Goal: Transaction & Acquisition: Subscribe to service/newsletter

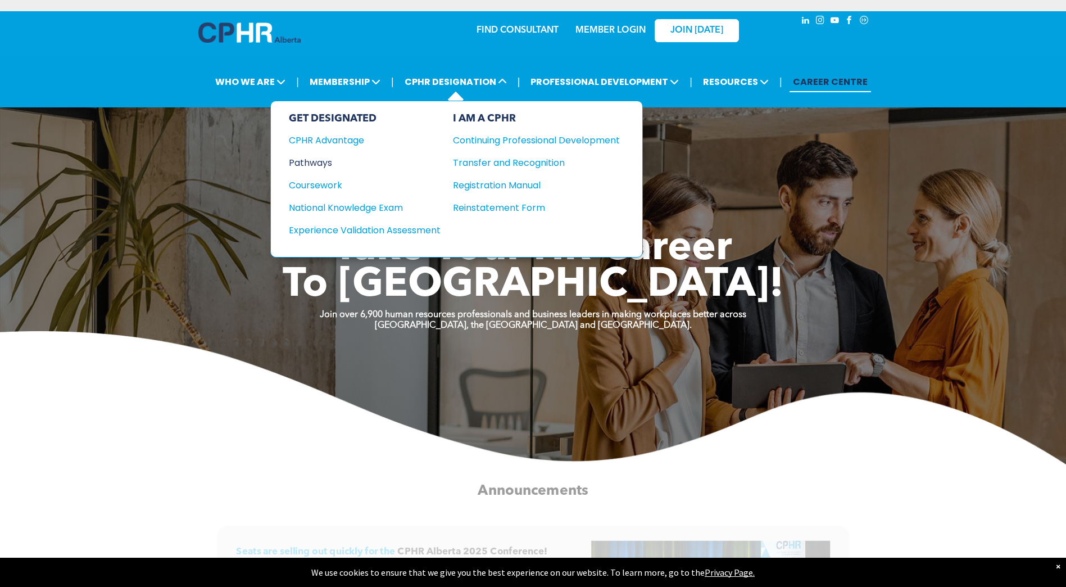
click at [315, 162] on div "Pathways" at bounding box center [357, 163] width 137 height 14
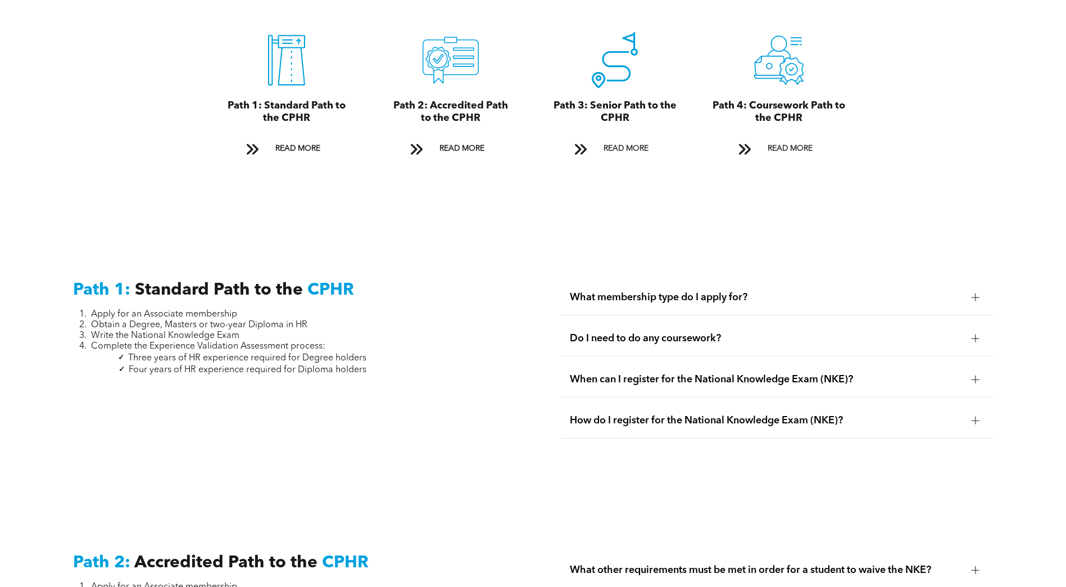
scroll to position [1293, 0]
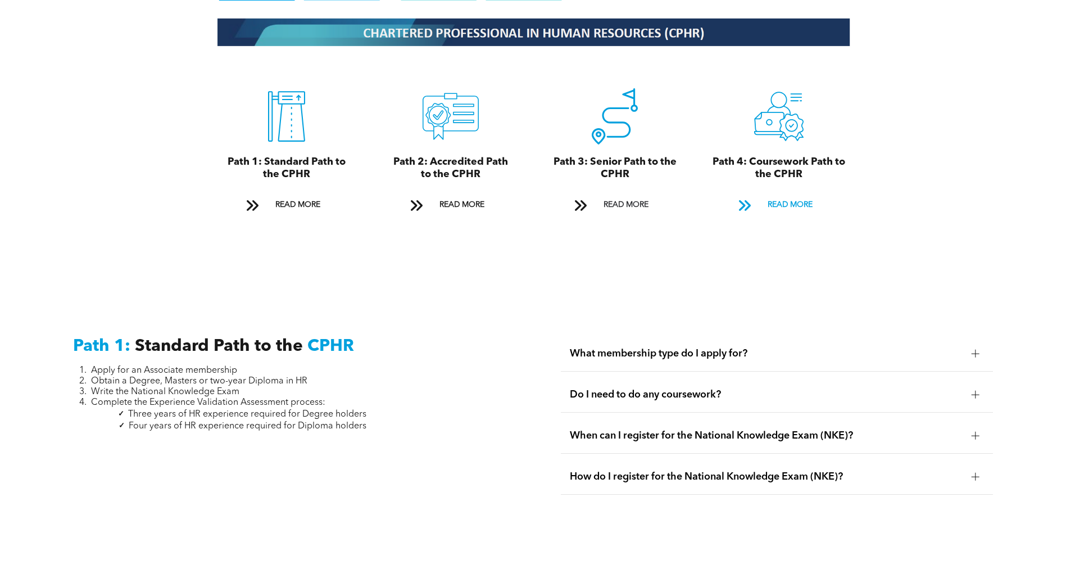
click at [798, 195] on span "READ MORE" at bounding box center [790, 205] width 53 height 21
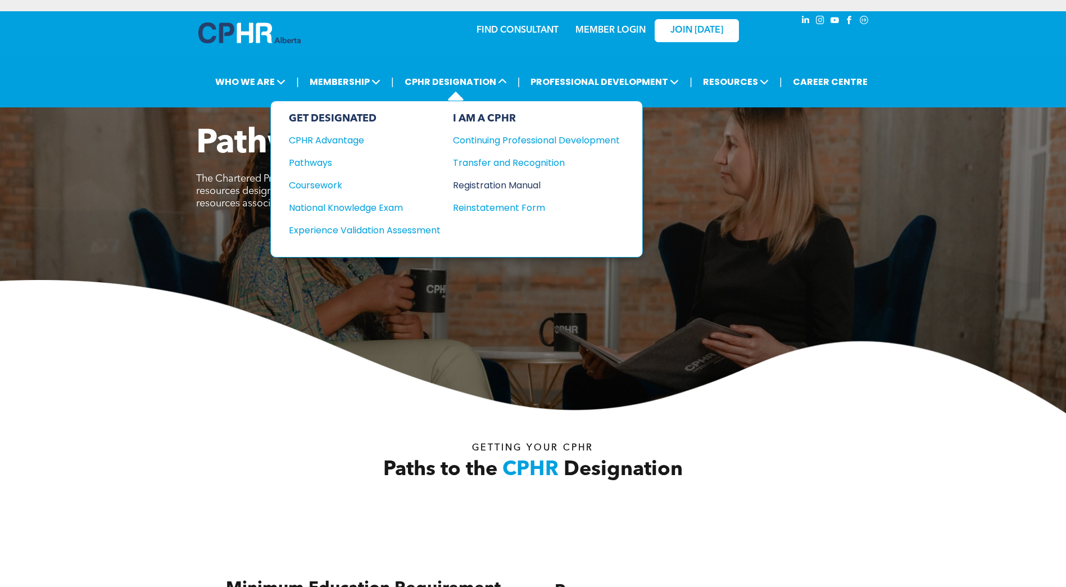
click at [485, 183] on div "Registration Manual" at bounding box center [528, 185] width 150 height 14
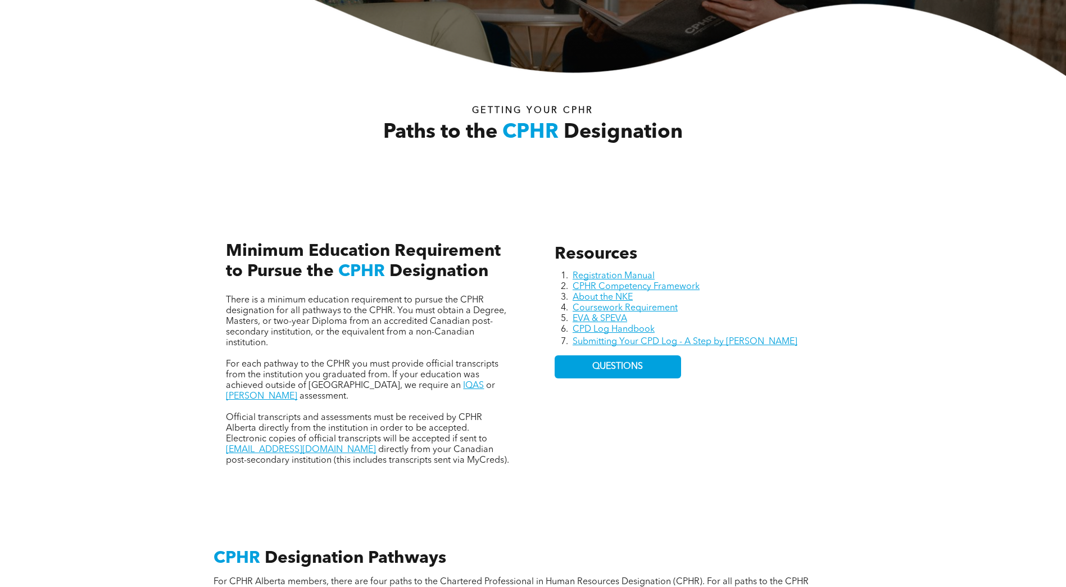
scroll to position [450, 0]
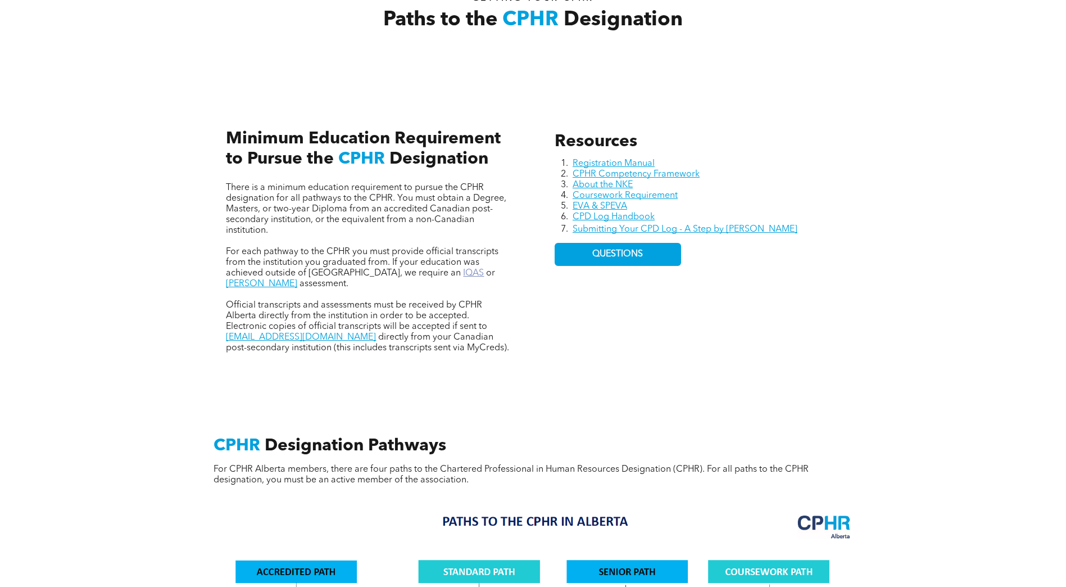
click at [463, 270] on link "IQAS" at bounding box center [473, 273] width 21 height 9
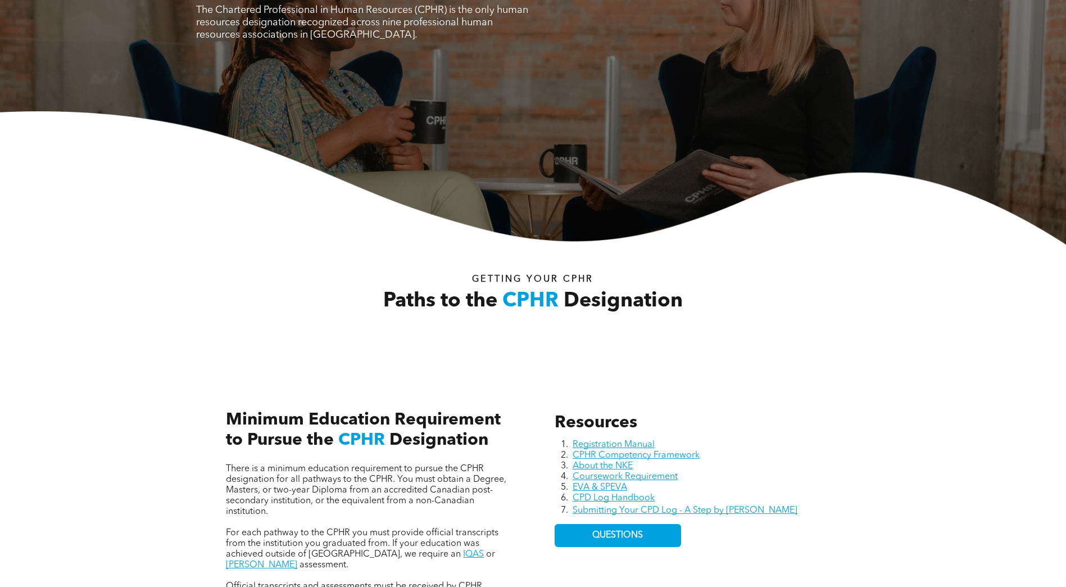
scroll to position [0, 0]
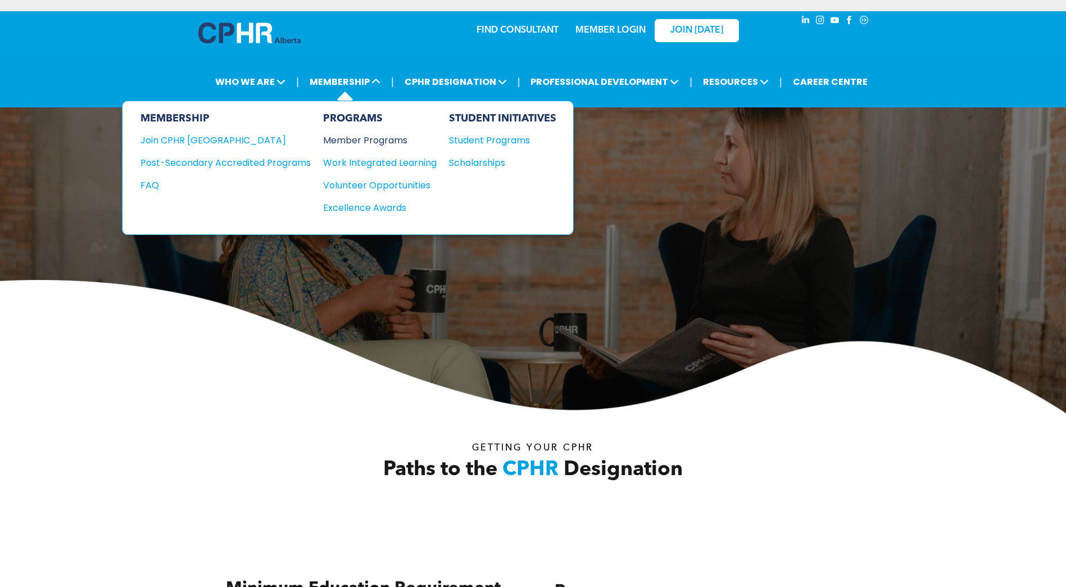
click at [382, 139] on div "Member Programs" at bounding box center [374, 140] width 102 height 14
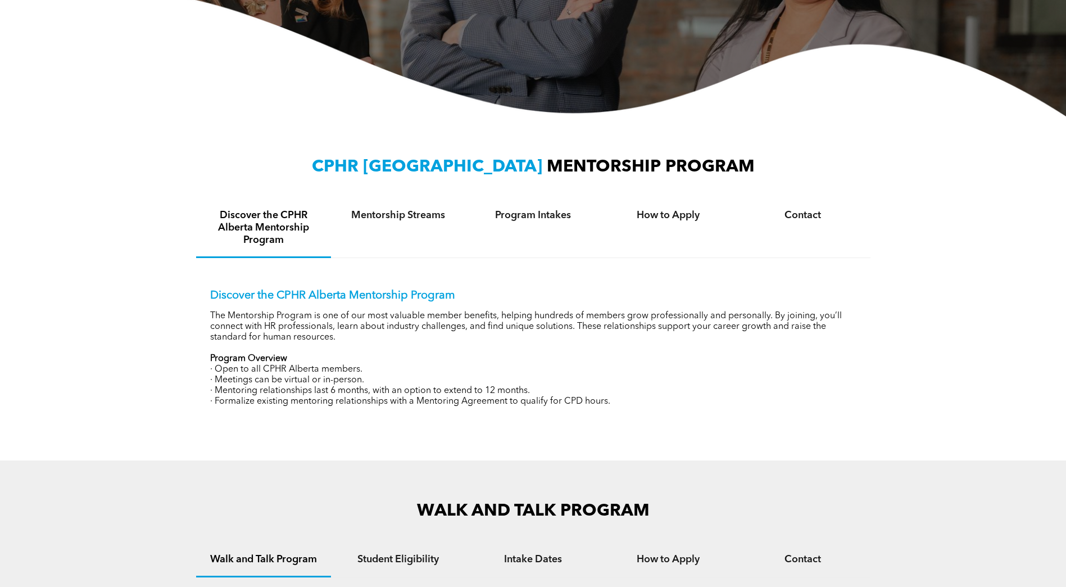
scroll to position [394, 0]
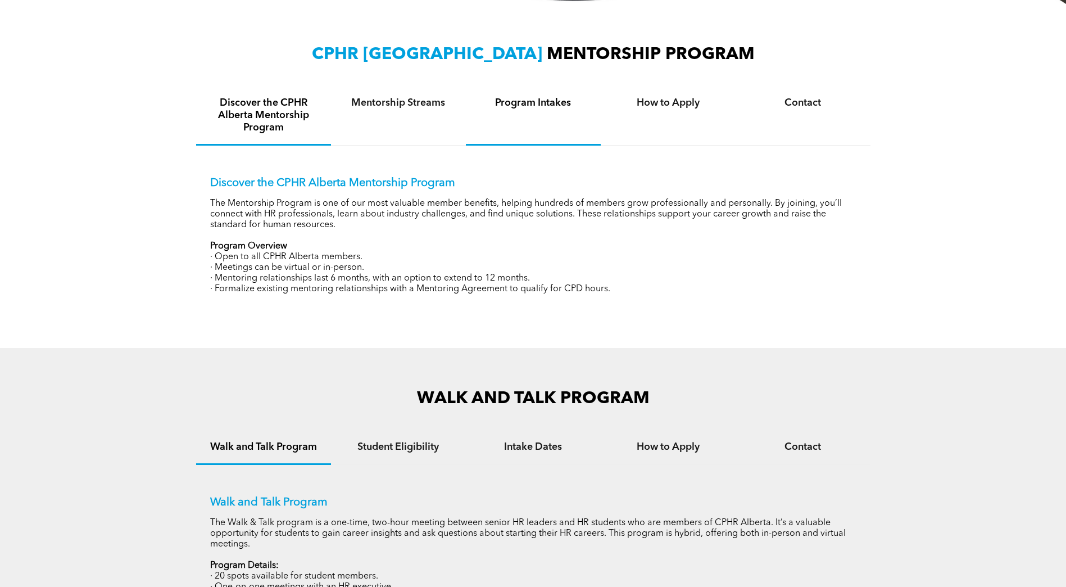
click at [534, 105] on h4 "Program Intakes" at bounding box center [533, 103] width 115 height 12
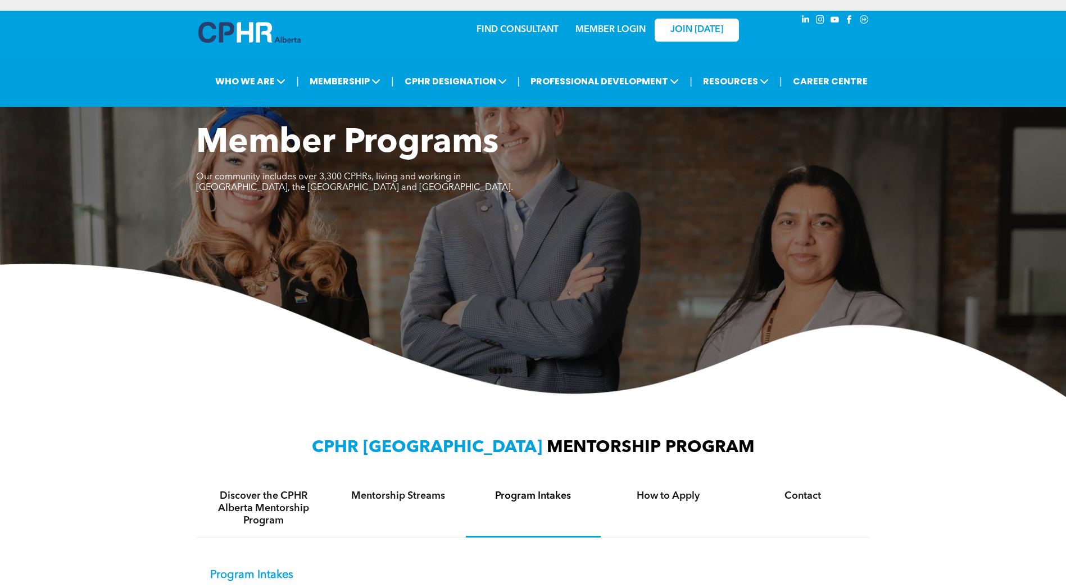
scroll to position [0, 0]
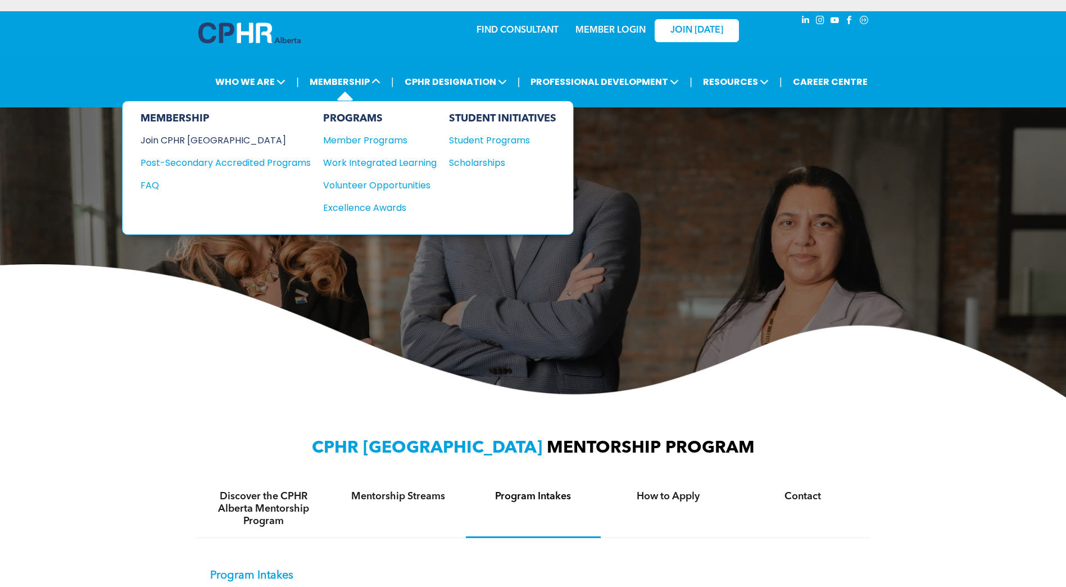
click at [196, 144] on div "Join CPHR [GEOGRAPHIC_DATA]" at bounding box center [217, 140] width 153 height 14
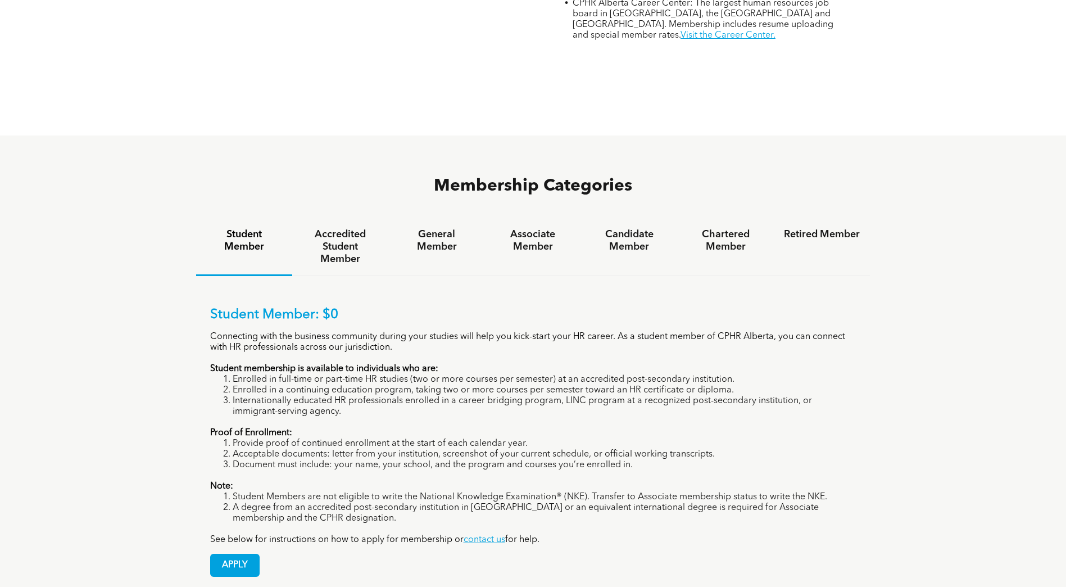
scroll to position [675, 0]
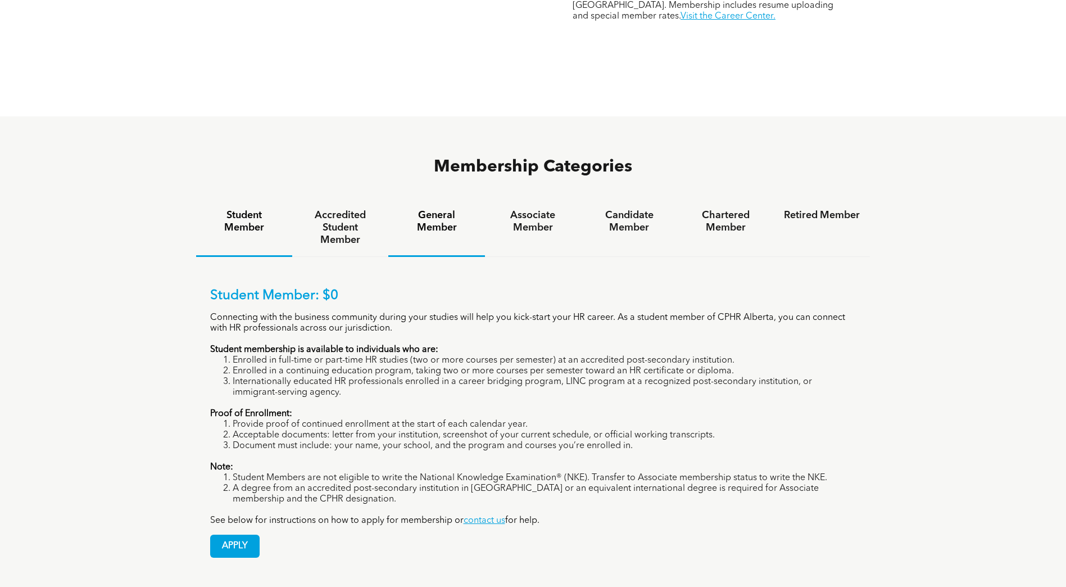
click at [440, 209] on h4 "General Member" at bounding box center [437, 221] width 76 height 25
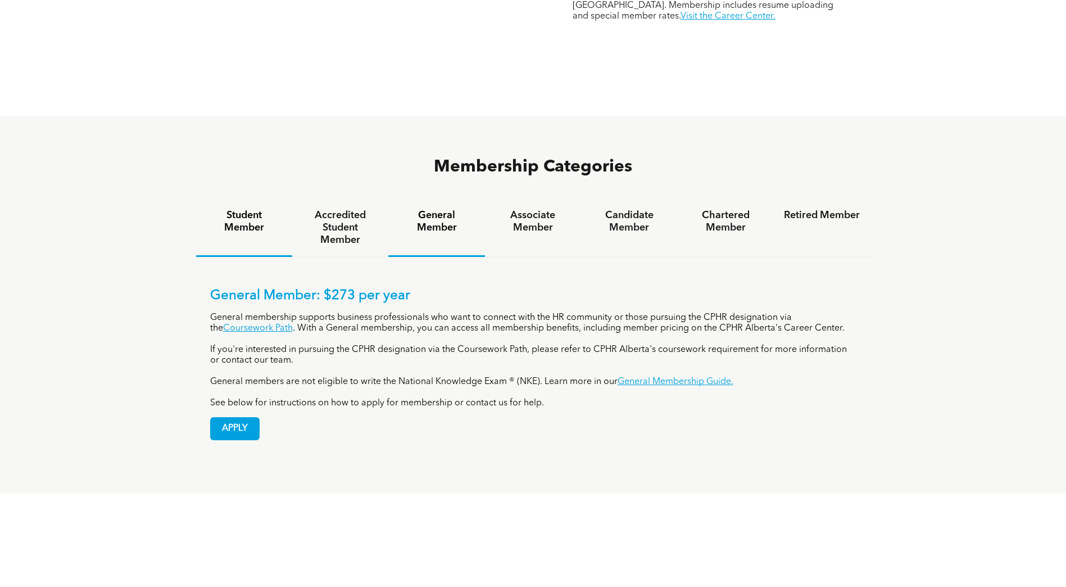
click at [207, 209] on h4 "Student Member" at bounding box center [244, 221] width 76 height 25
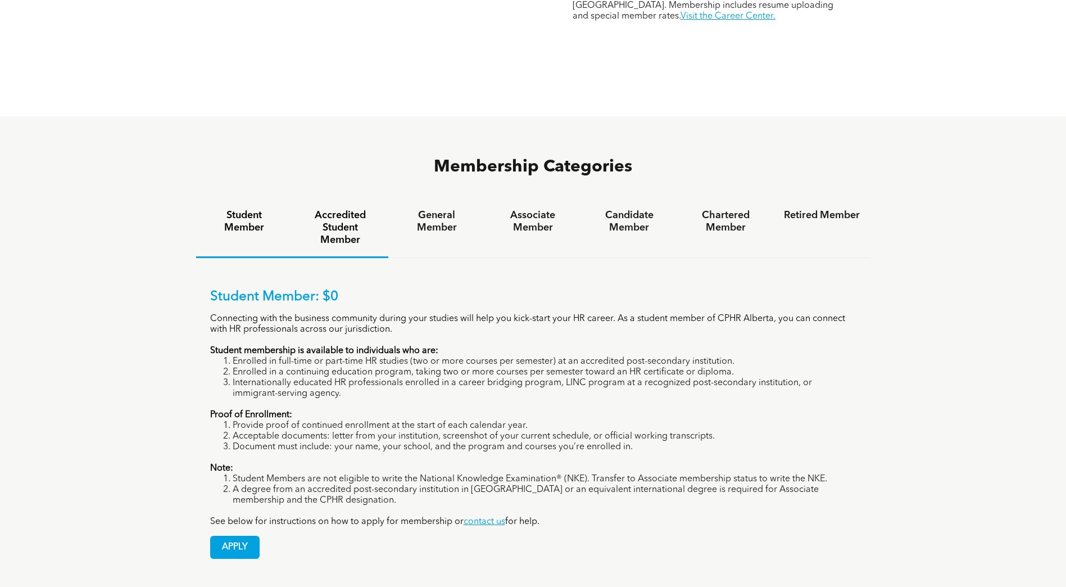
click at [334, 209] on h4 "Accredited Student Member" at bounding box center [340, 227] width 76 height 37
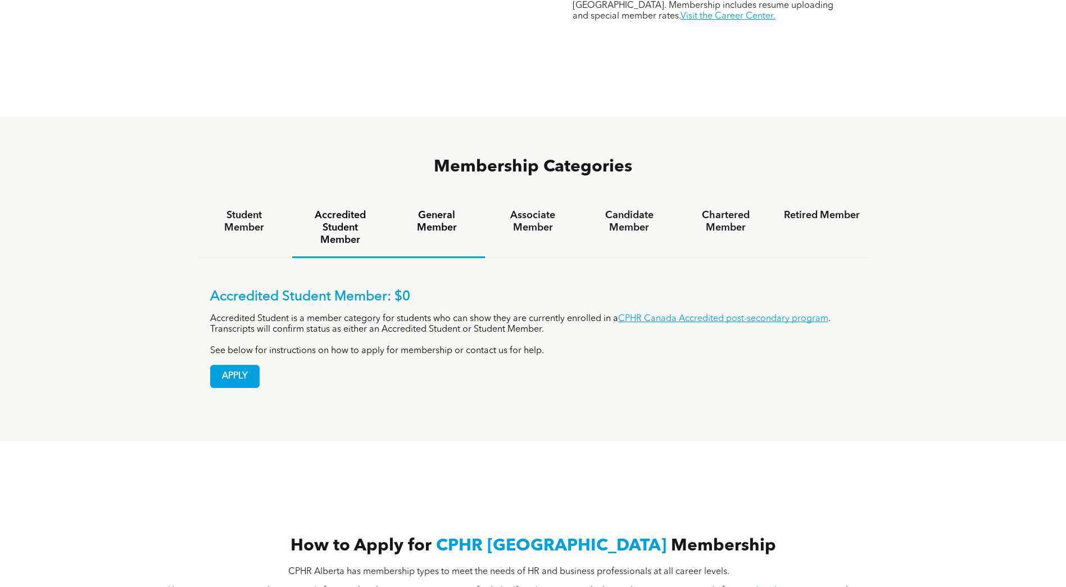
click at [446, 209] on h4 "General Member" at bounding box center [437, 221] width 76 height 25
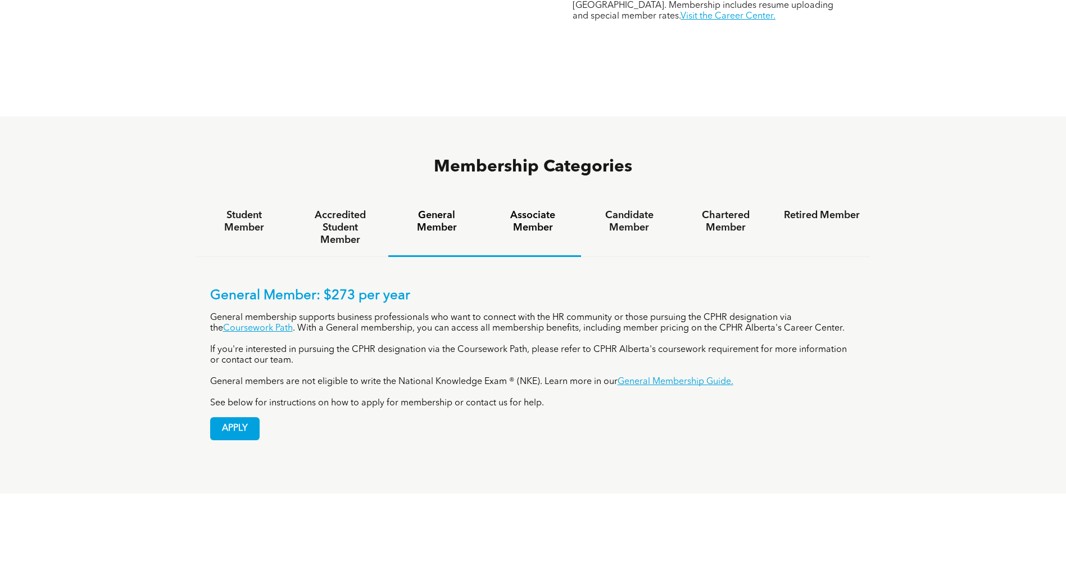
click at [519, 209] on h4 "Associate Member" at bounding box center [533, 221] width 76 height 25
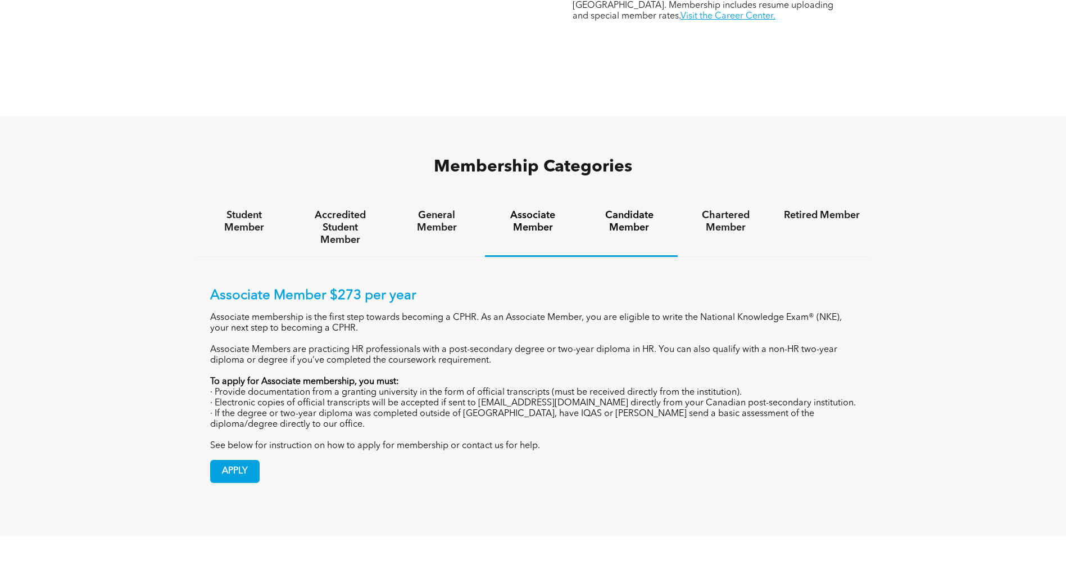
click at [625, 209] on h4 "Candidate Member" at bounding box center [629, 221] width 76 height 25
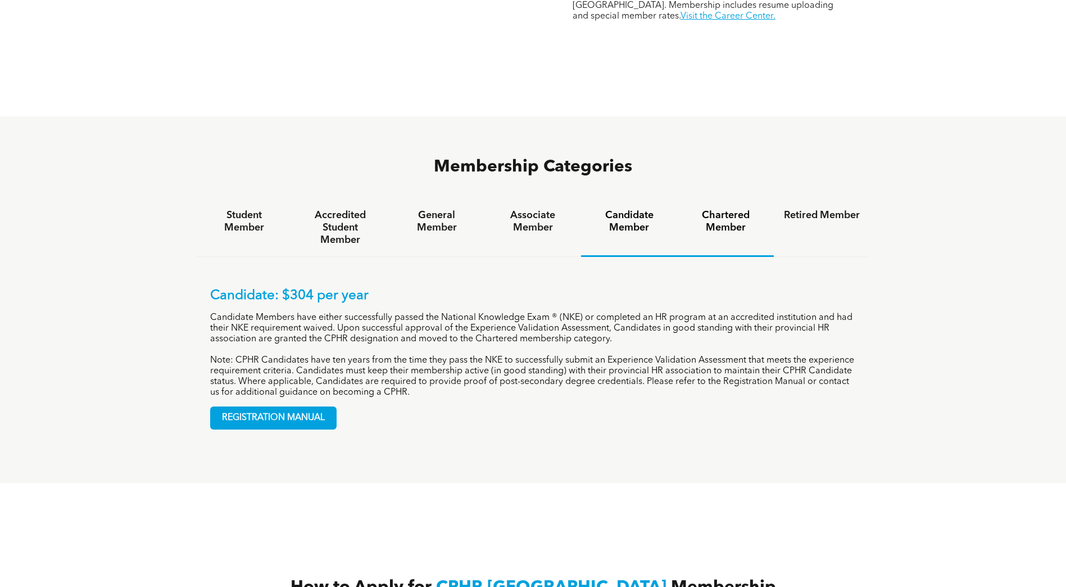
click at [725, 209] on h4 "Chartered Member" at bounding box center [726, 221] width 76 height 25
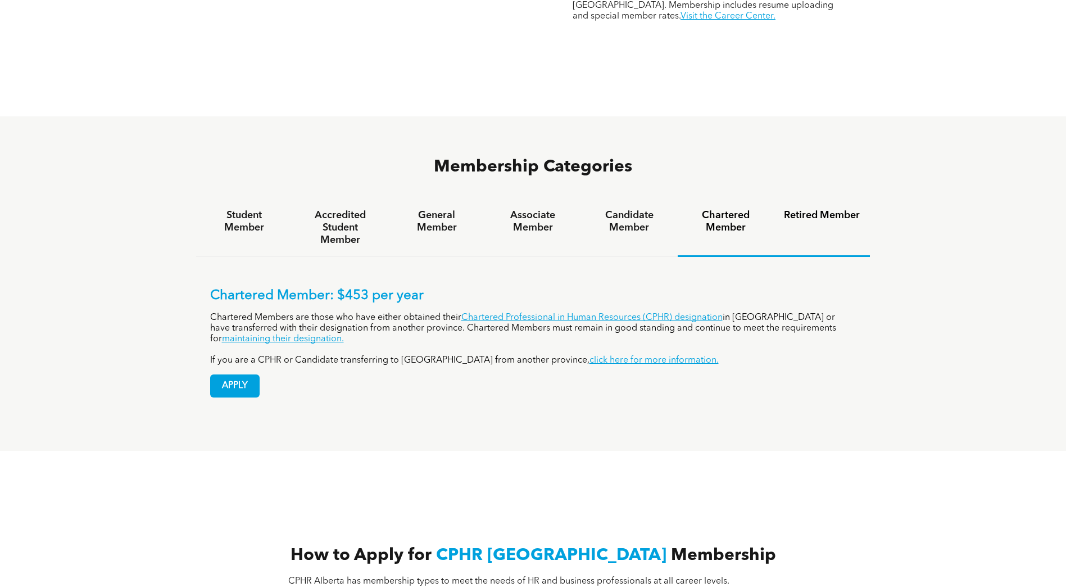
click at [822, 209] on h4 "Retired Member" at bounding box center [822, 215] width 76 height 12
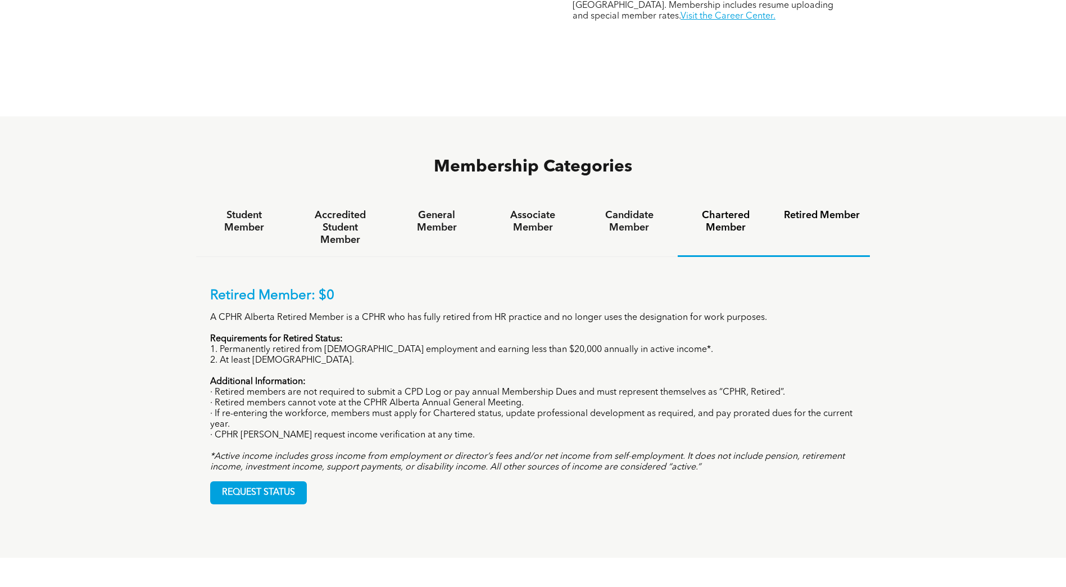
click at [716, 209] on h4 "Chartered Member" at bounding box center [726, 221] width 76 height 25
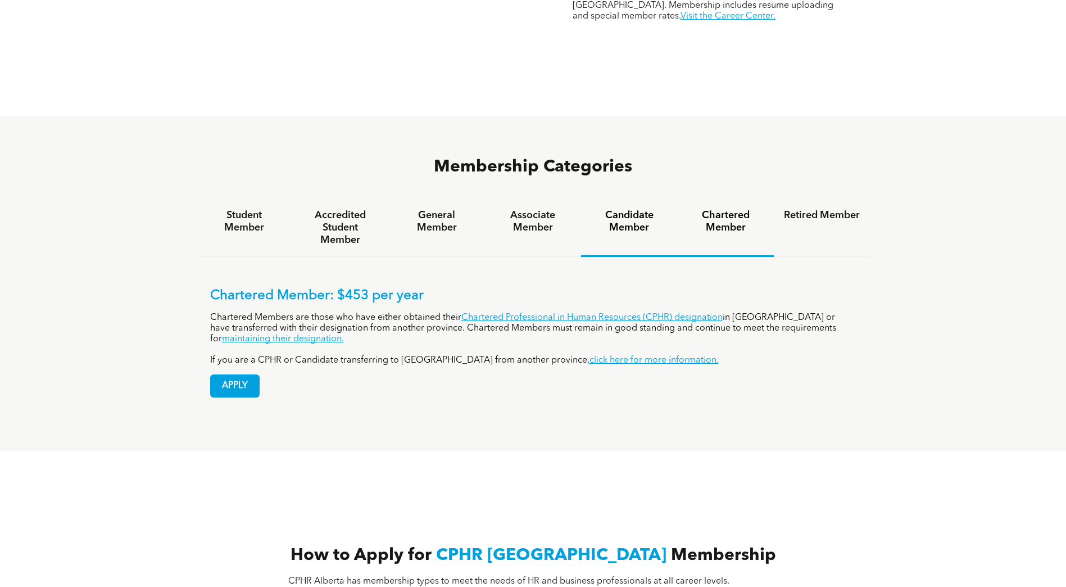
click at [614, 209] on h4 "Candidate Member" at bounding box center [629, 221] width 76 height 25
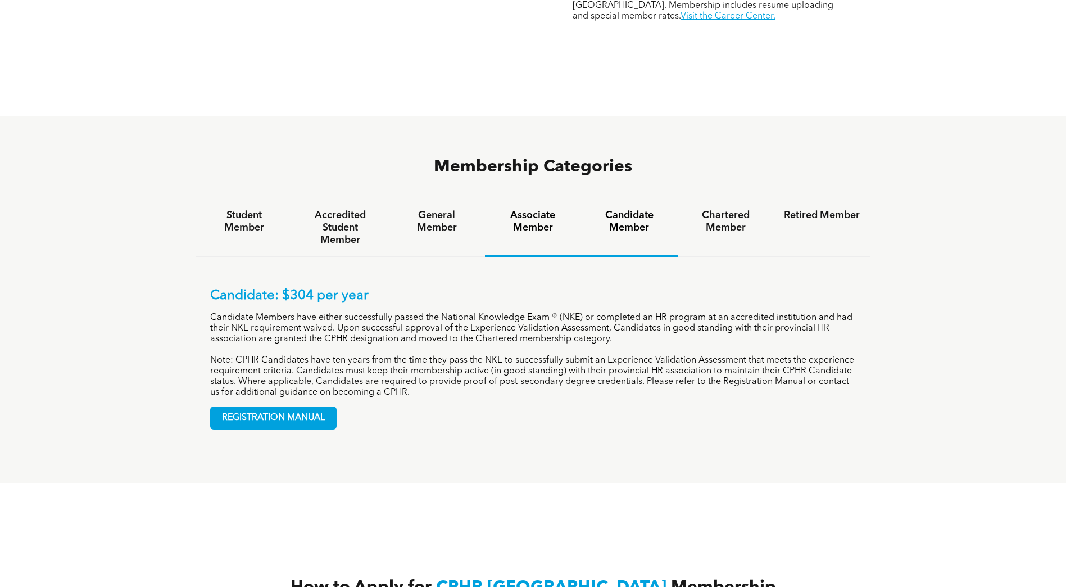
click at [531, 209] on h4 "Associate Member" at bounding box center [533, 221] width 76 height 25
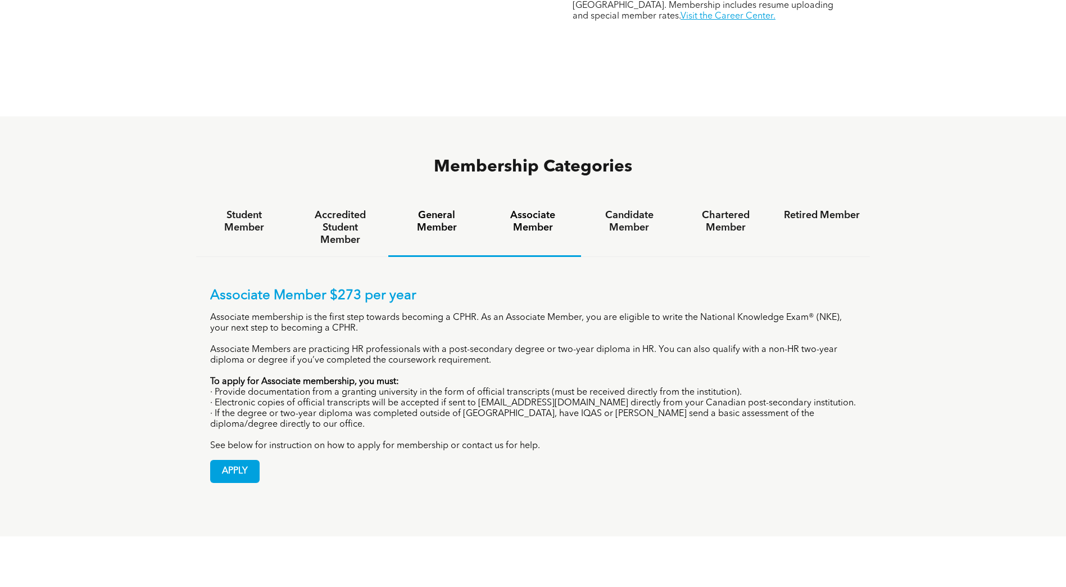
click at [442, 209] on h4 "General Member" at bounding box center [437, 221] width 76 height 25
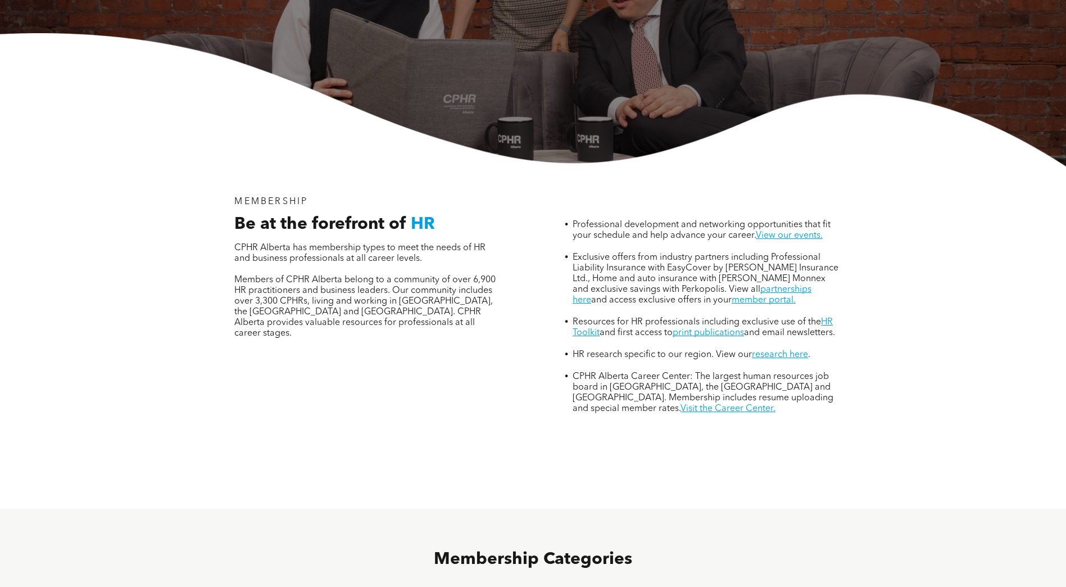
scroll to position [0, 0]
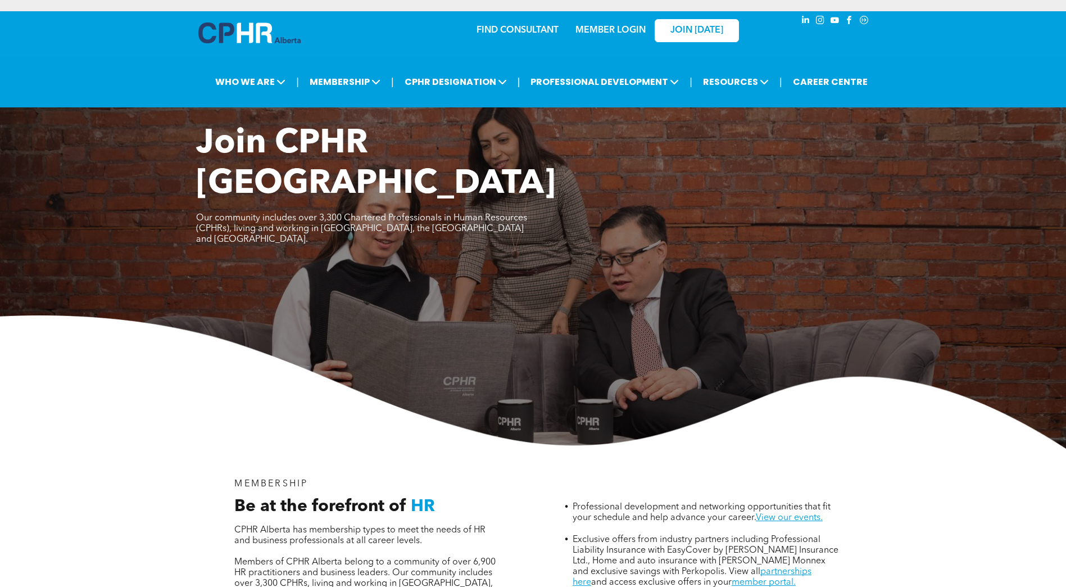
click at [520, 29] on link "FIND CONSULTANT" at bounding box center [518, 30] width 82 height 9
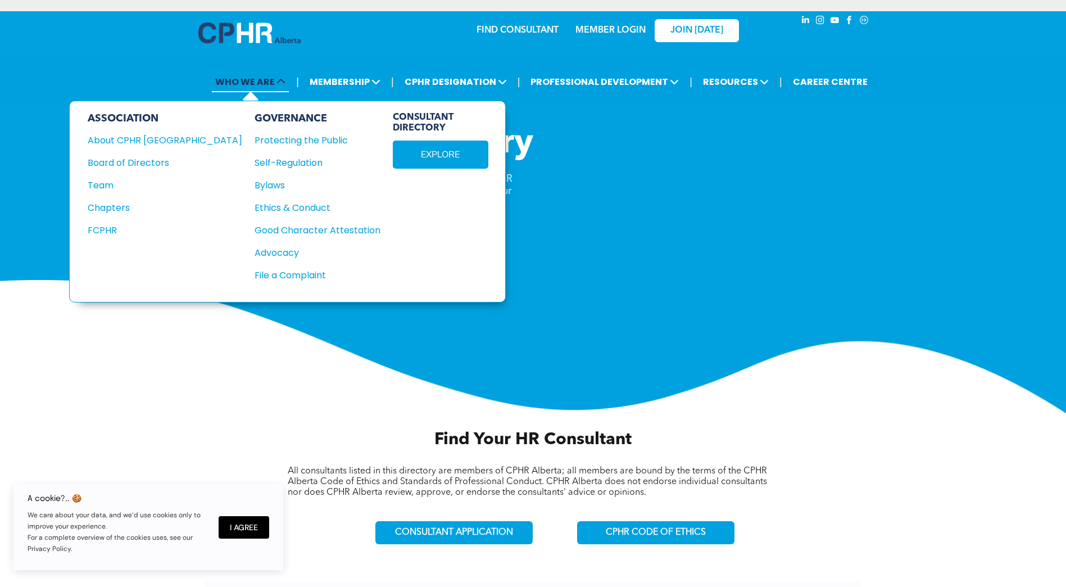
click at [266, 83] on span "WHO WE ARE" at bounding box center [250, 81] width 77 height 21
click at [269, 88] on span "WHO WE ARE" at bounding box center [250, 81] width 77 height 21
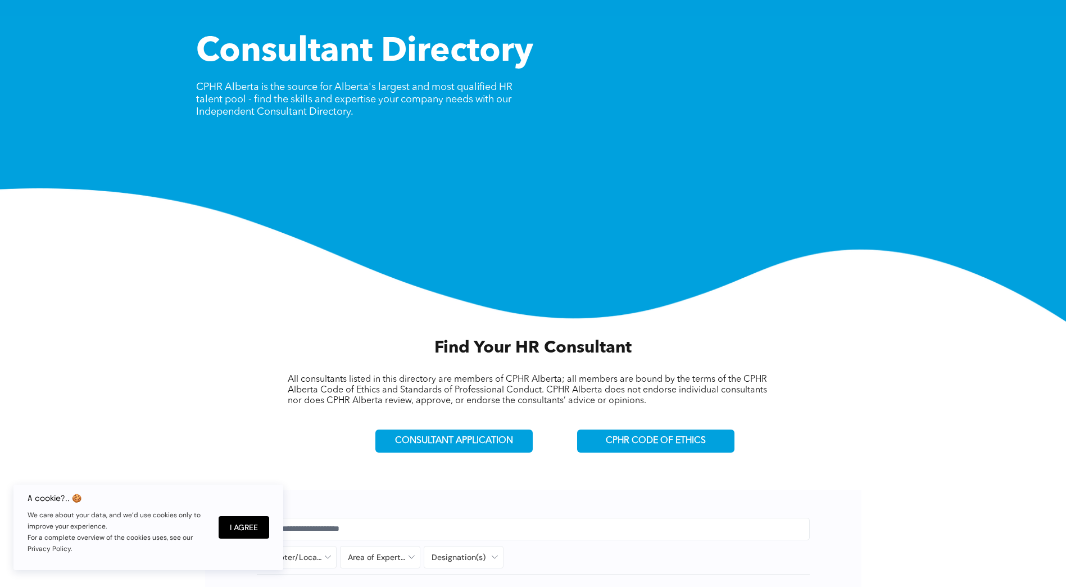
scroll to position [112, 0]
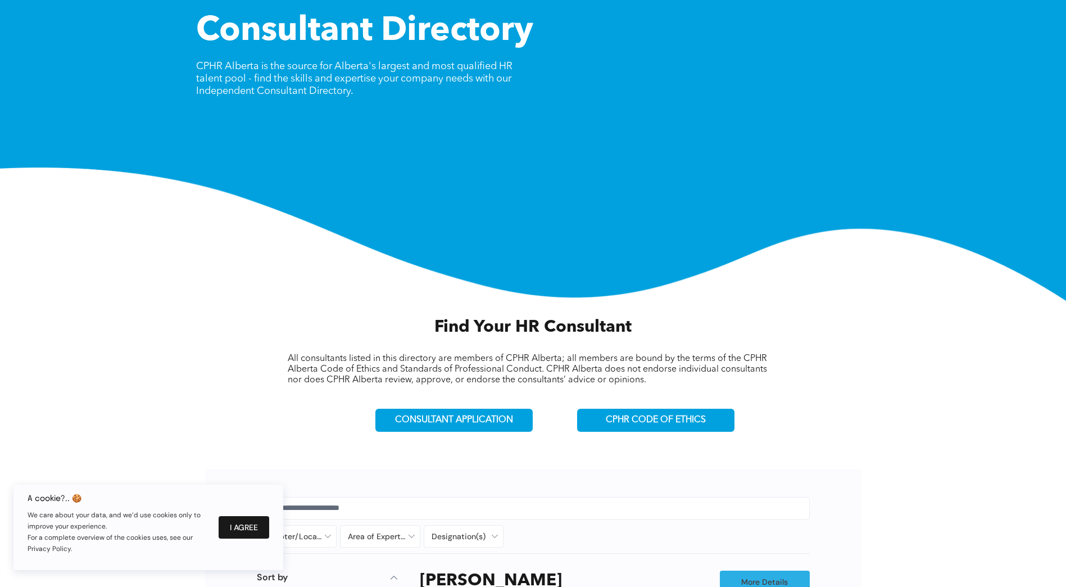
click at [232, 527] on button "I Agree" at bounding box center [244, 527] width 51 height 22
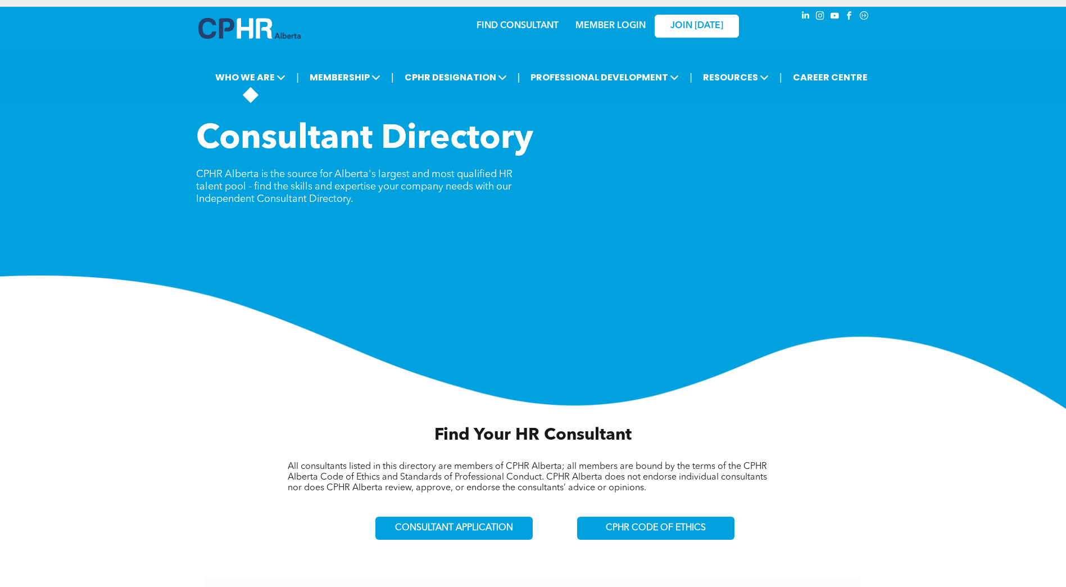
scroll to position [0, 0]
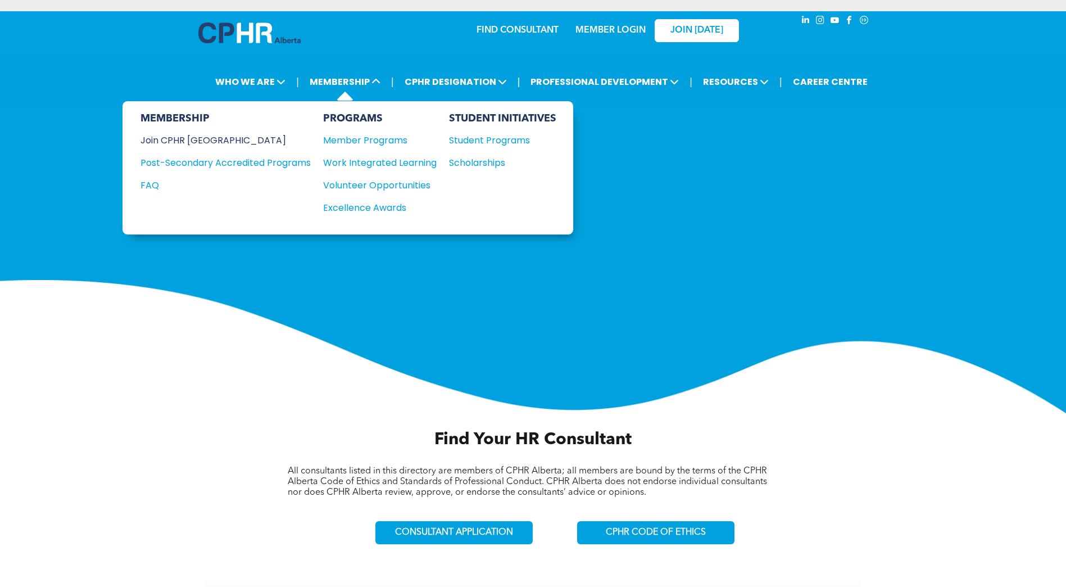
click at [204, 139] on div "Join CPHR [GEOGRAPHIC_DATA]" at bounding box center [217, 140] width 153 height 14
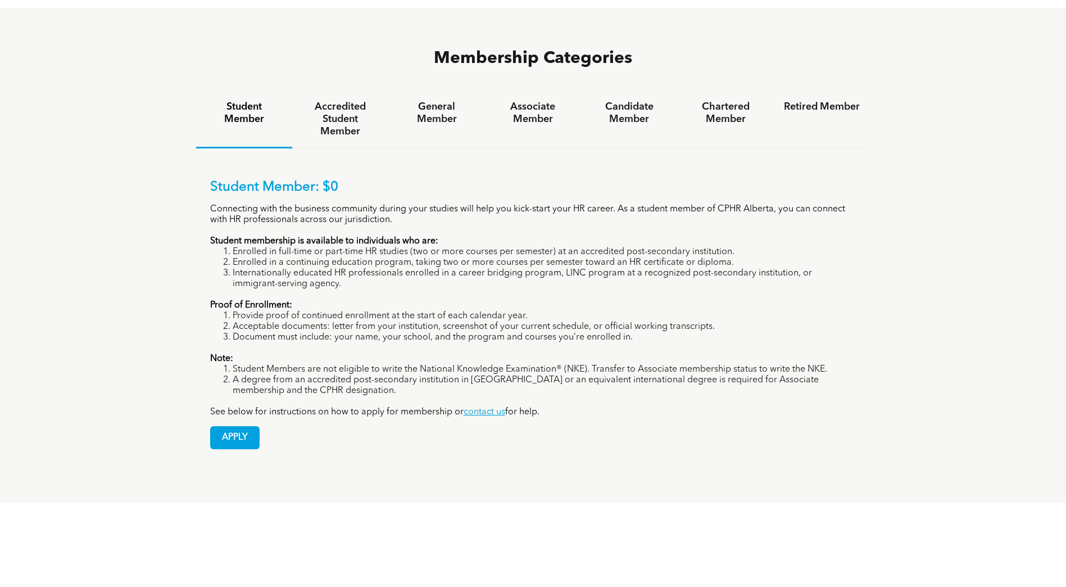
scroll to position [787, 0]
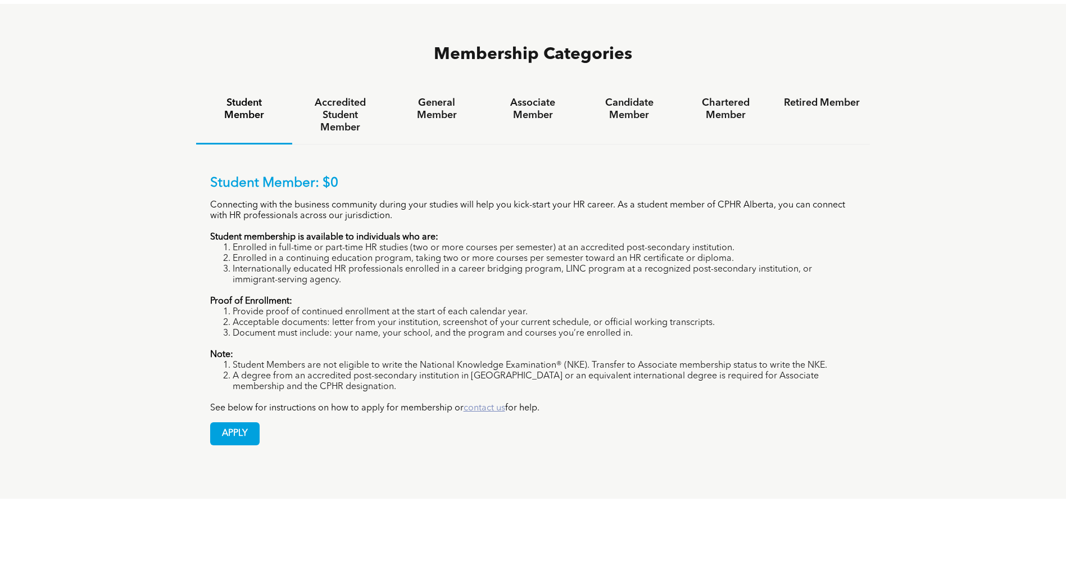
click at [495, 404] on link "contact us" at bounding box center [485, 408] width 42 height 9
click at [487, 404] on link "contact us" at bounding box center [485, 408] width 42 height 9
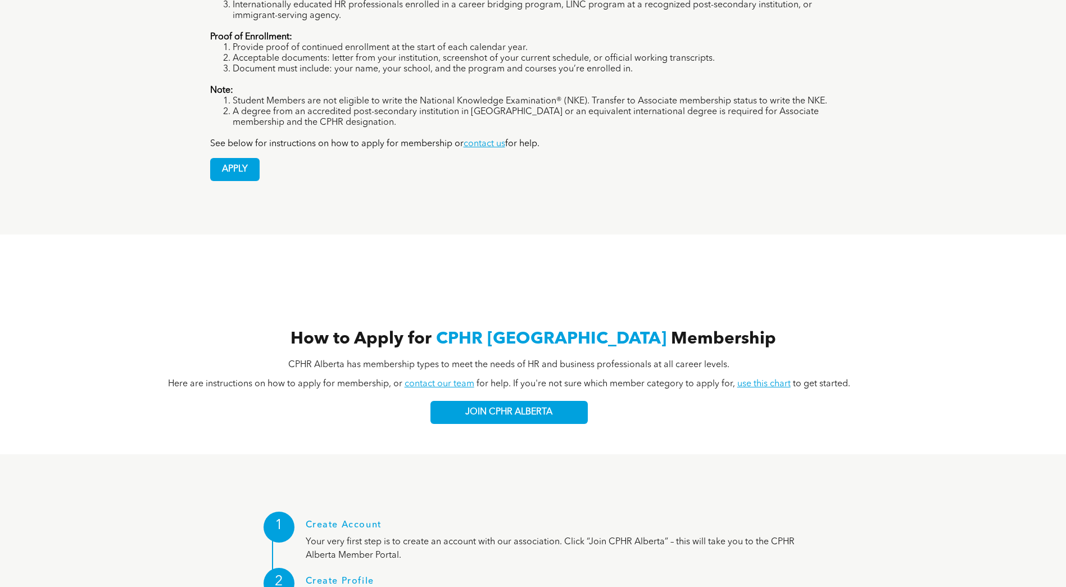
scroll to position [1068, 0]
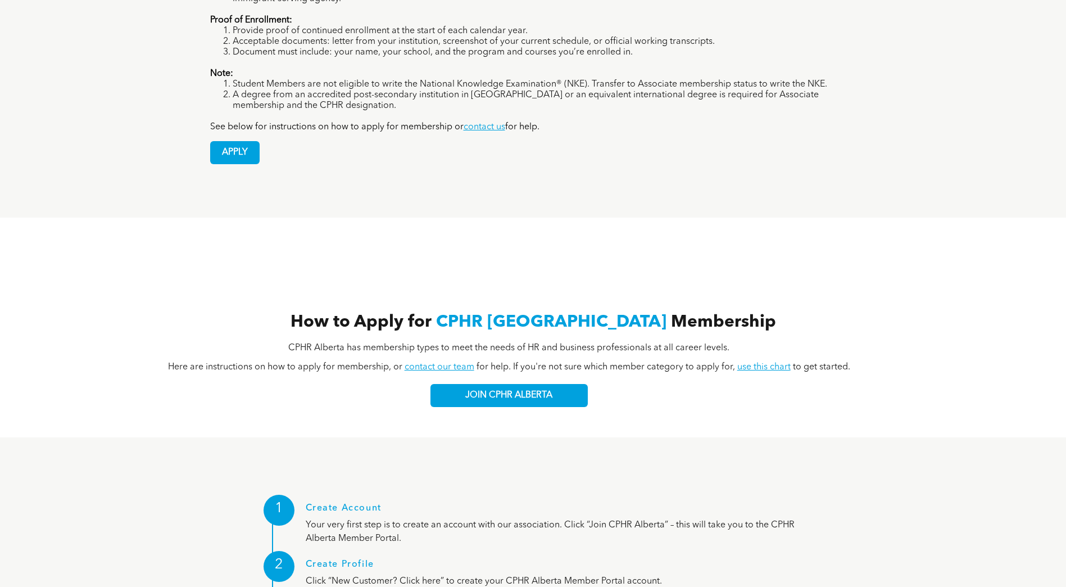
click at [455, 363] on link "contact our team" at bounding box center [440, 367] width 70 height 9
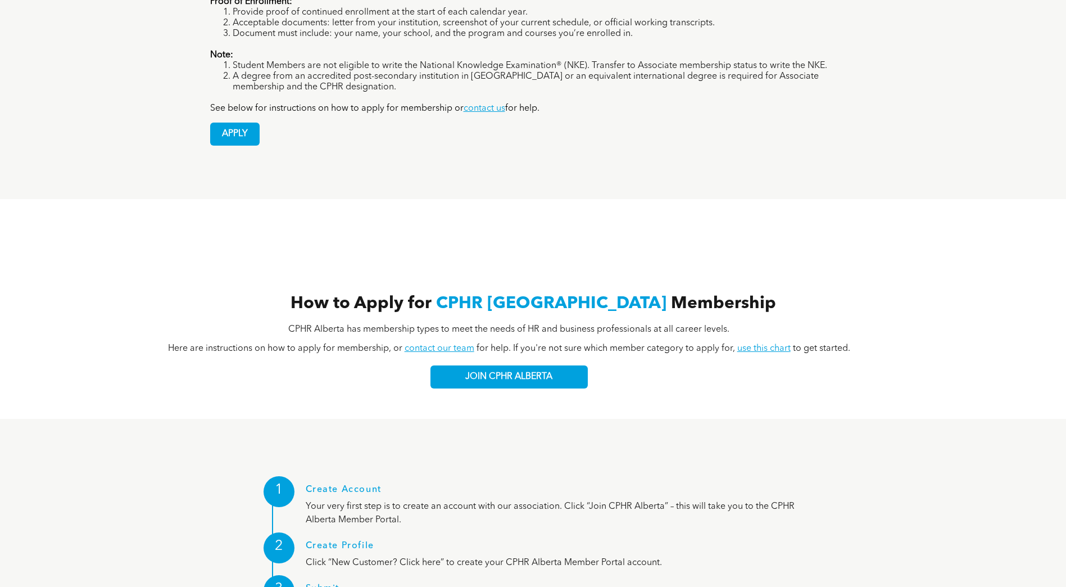
scroll to position [1074, 0]
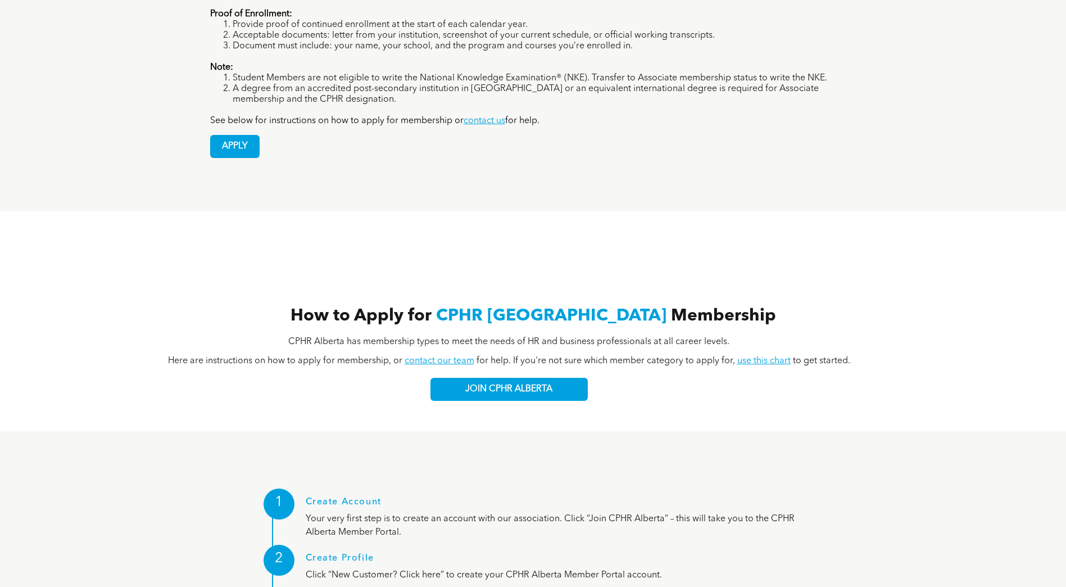
click at [765, 356] on link "use this chart" at bounding box center [764, 360] width 53 height 9
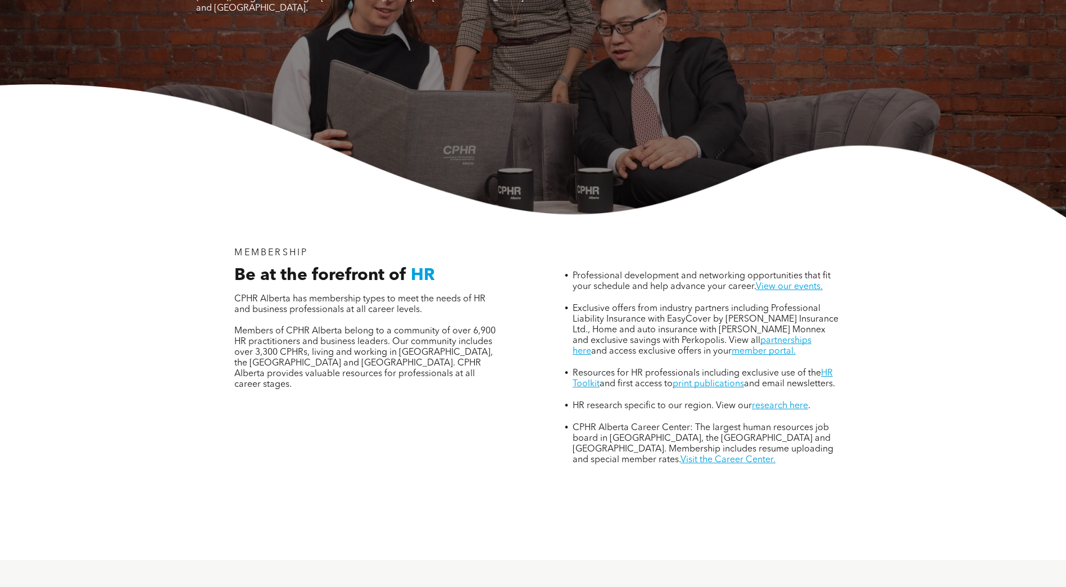
scroll to position [0, 0]
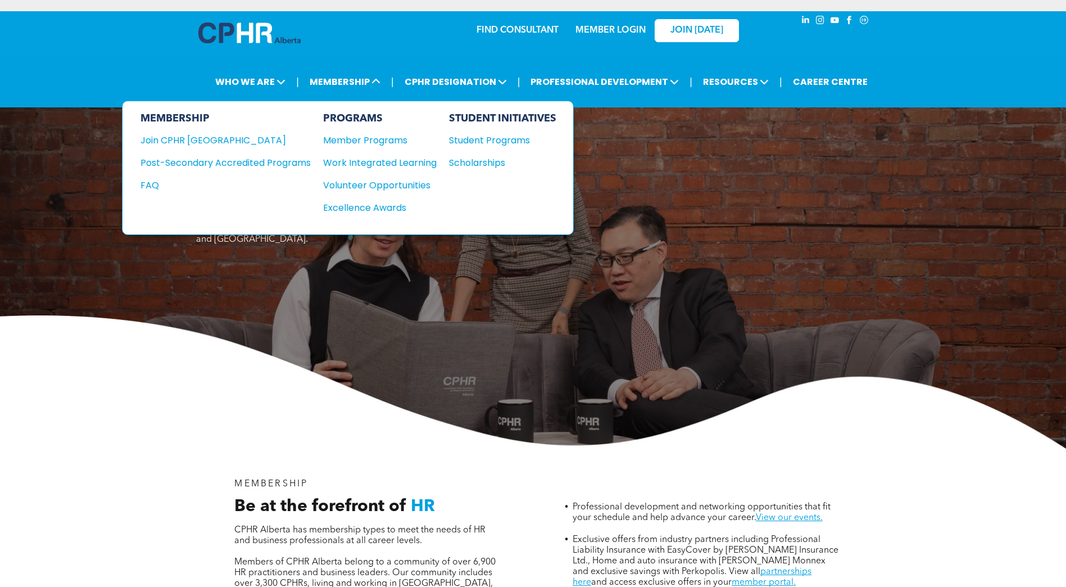
drag, startPoint x: 346, startPoint y: 82, endPoint x: 594, endPoint y: 156, distance: 258.8
click at [594, 156] on h1 "Join CPHR [GEOGRAPHIC_DATA]" at bounding box center [449, 164] width 506 height 81
